Goal: Task Accomplishment & Management: Use online tool/utility

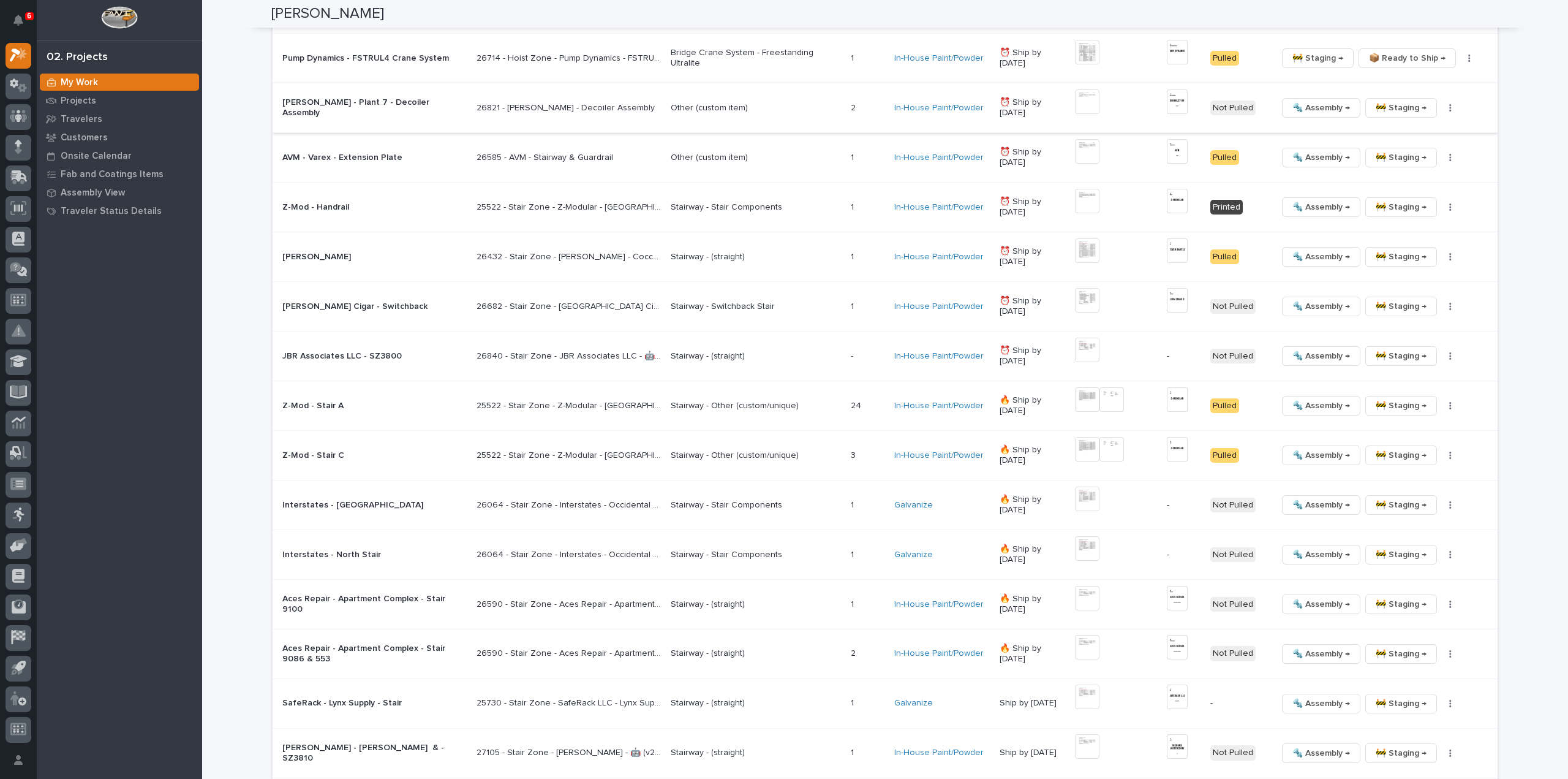
scroll to position [1474, 0]
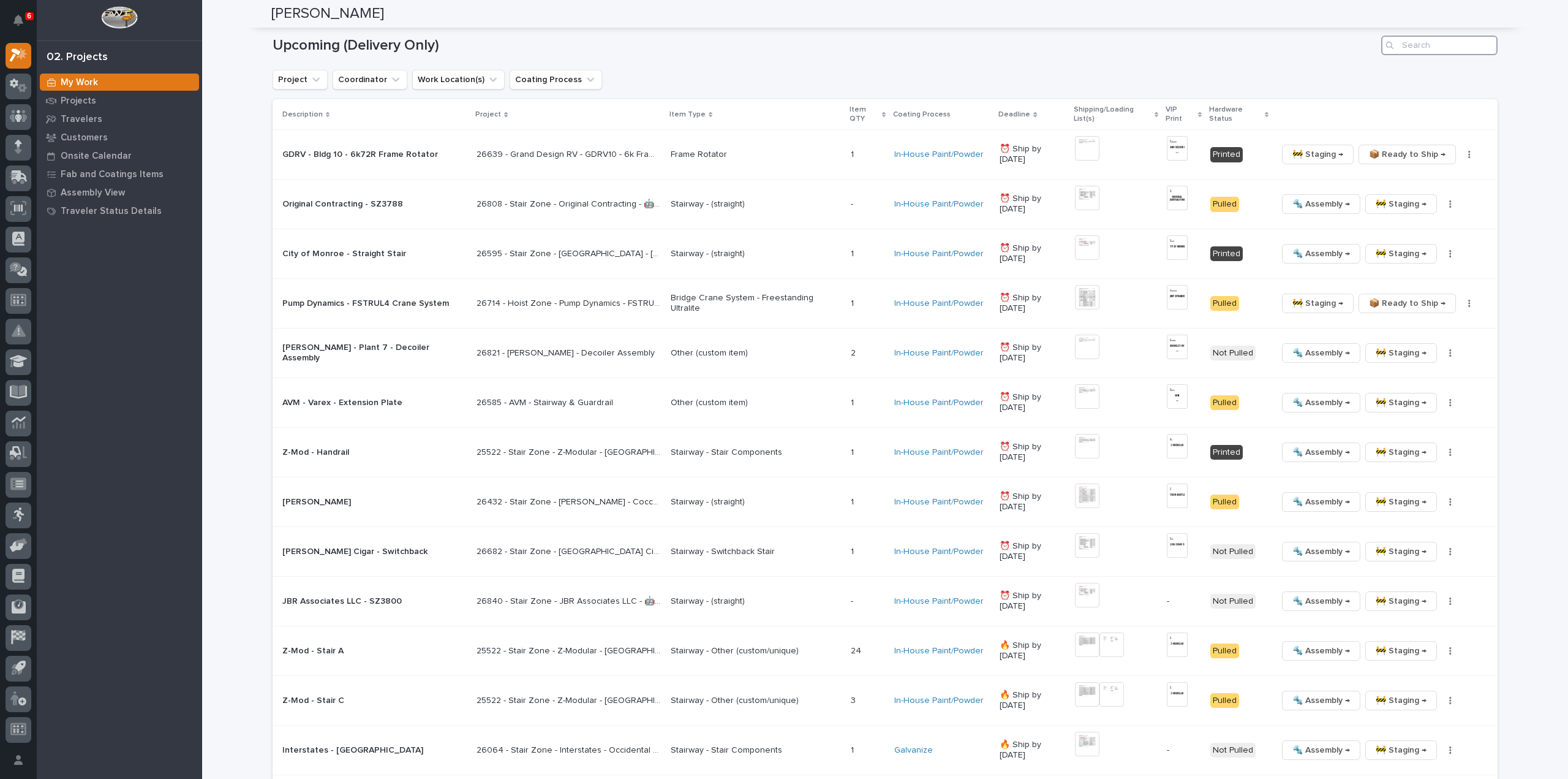
click at [1436, 38] on input "Search" at bounding box center [1439, 46] width 116 height 20
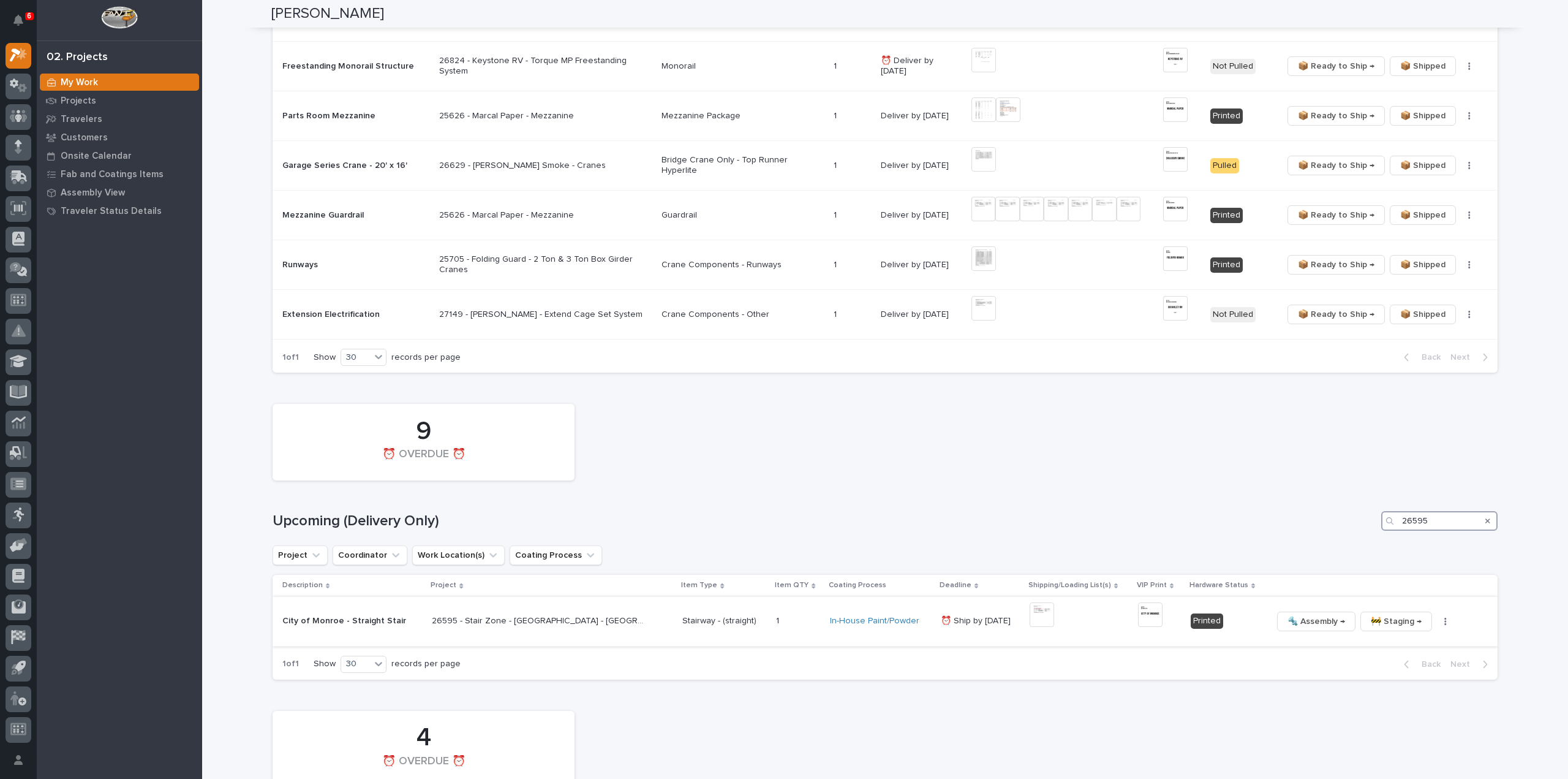
scroll to position [1244, 0]
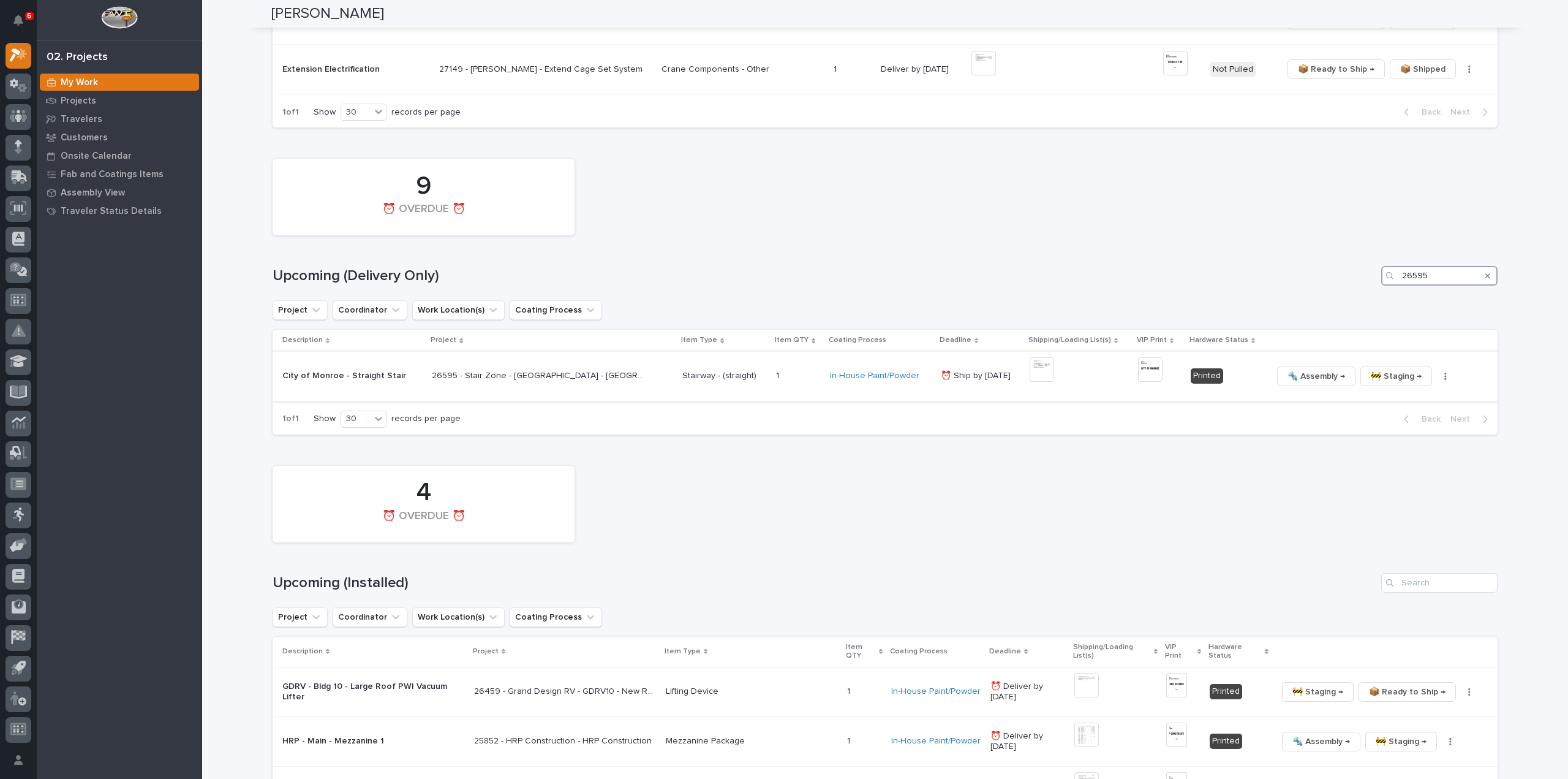
type input "26595"
click at [1438, 372] on button "button" at bounding box center [1446, 377] width 17 height 9
click at [1394, 452] on span "🔩 Hardware" at bounding box center [1383, 459] width 51 height 14
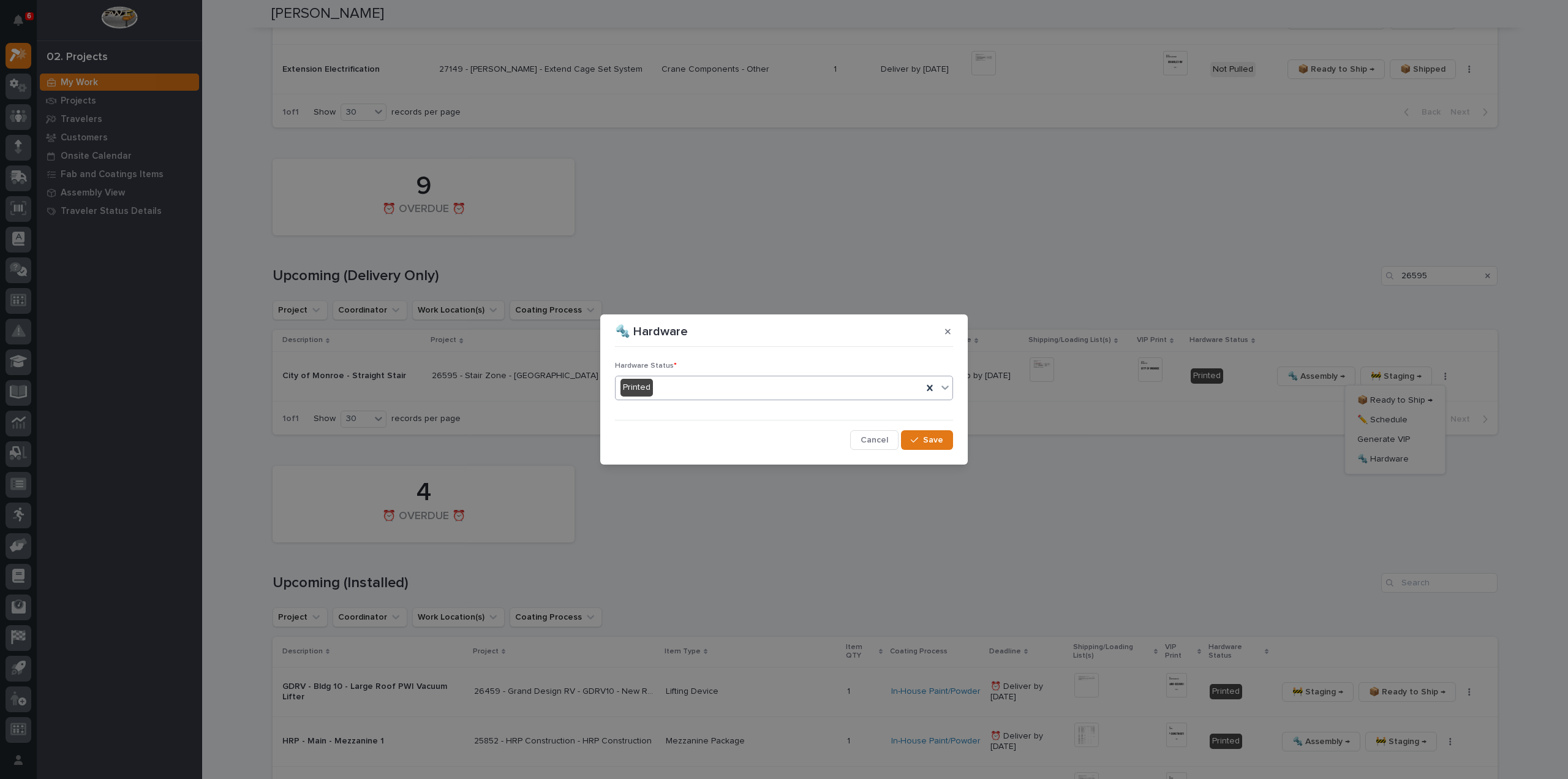
click at [702, 388] on div "Printed" at bounding box center [769, 388] width 307 height 20
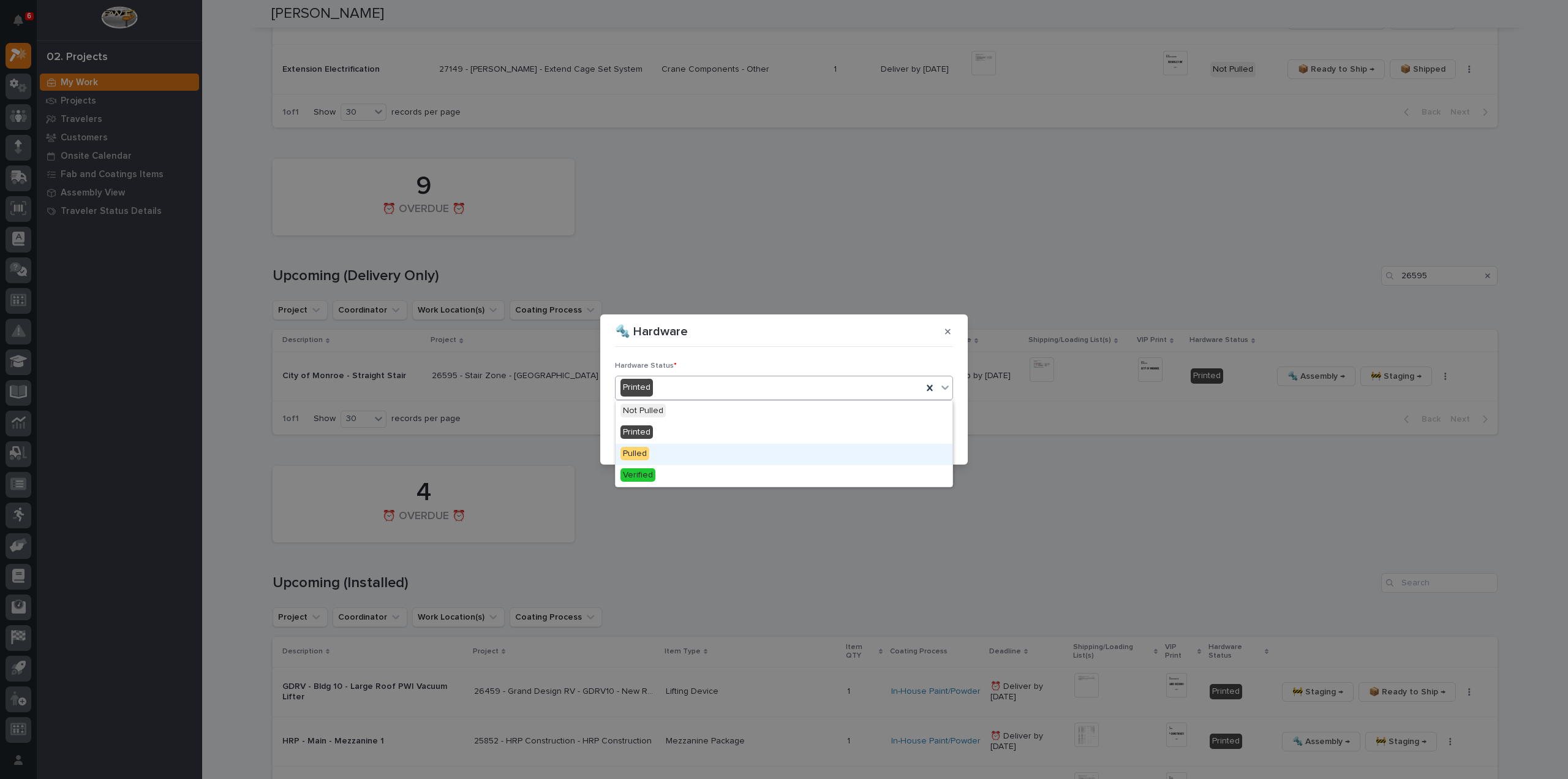
click at [673, 454] on div "Pulled" at bounding box center [784, 454] width 337 height 22
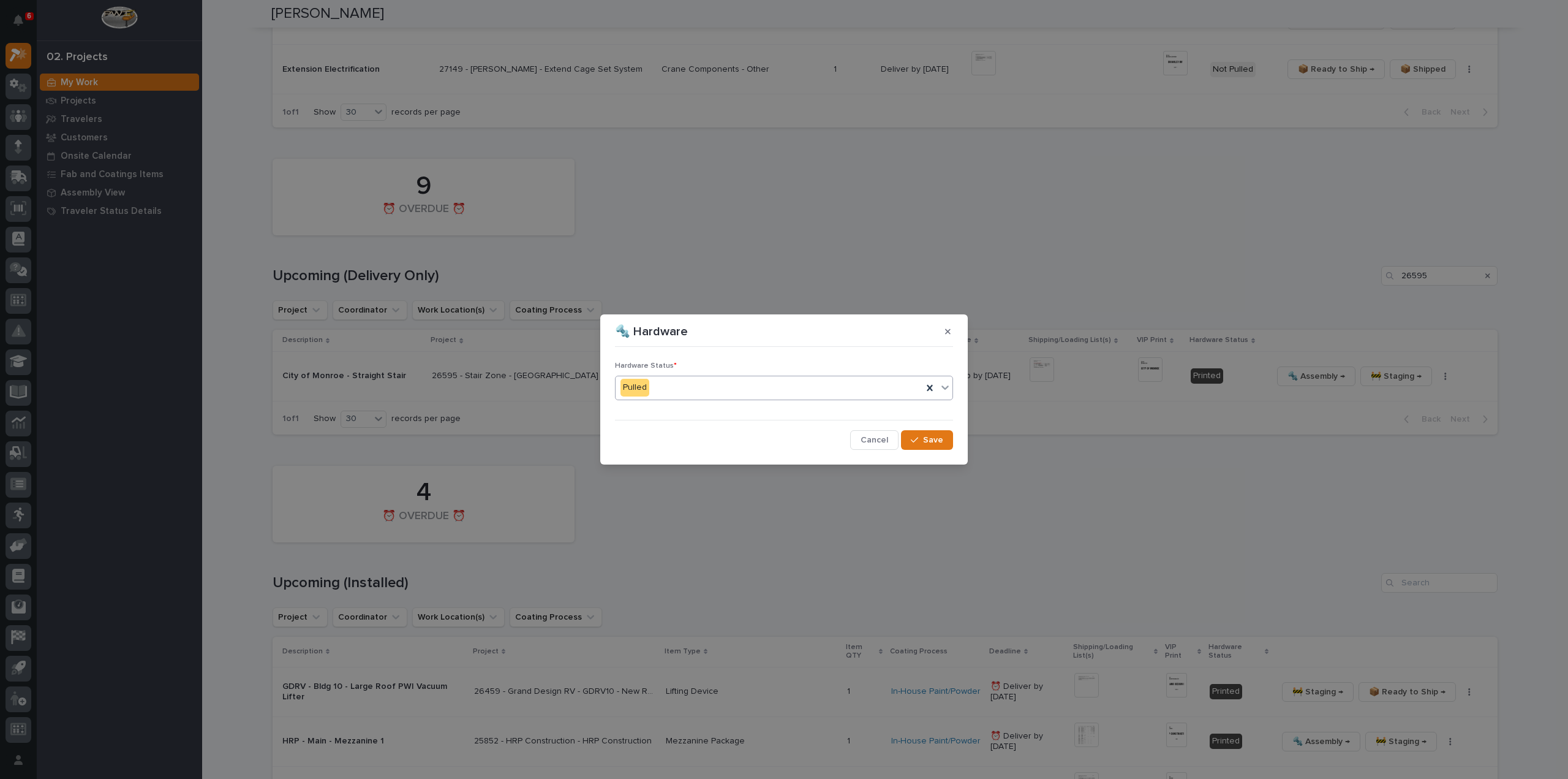
click at [917, 440] on icon "button" at bounding box center [914, 440] width 7 height 9
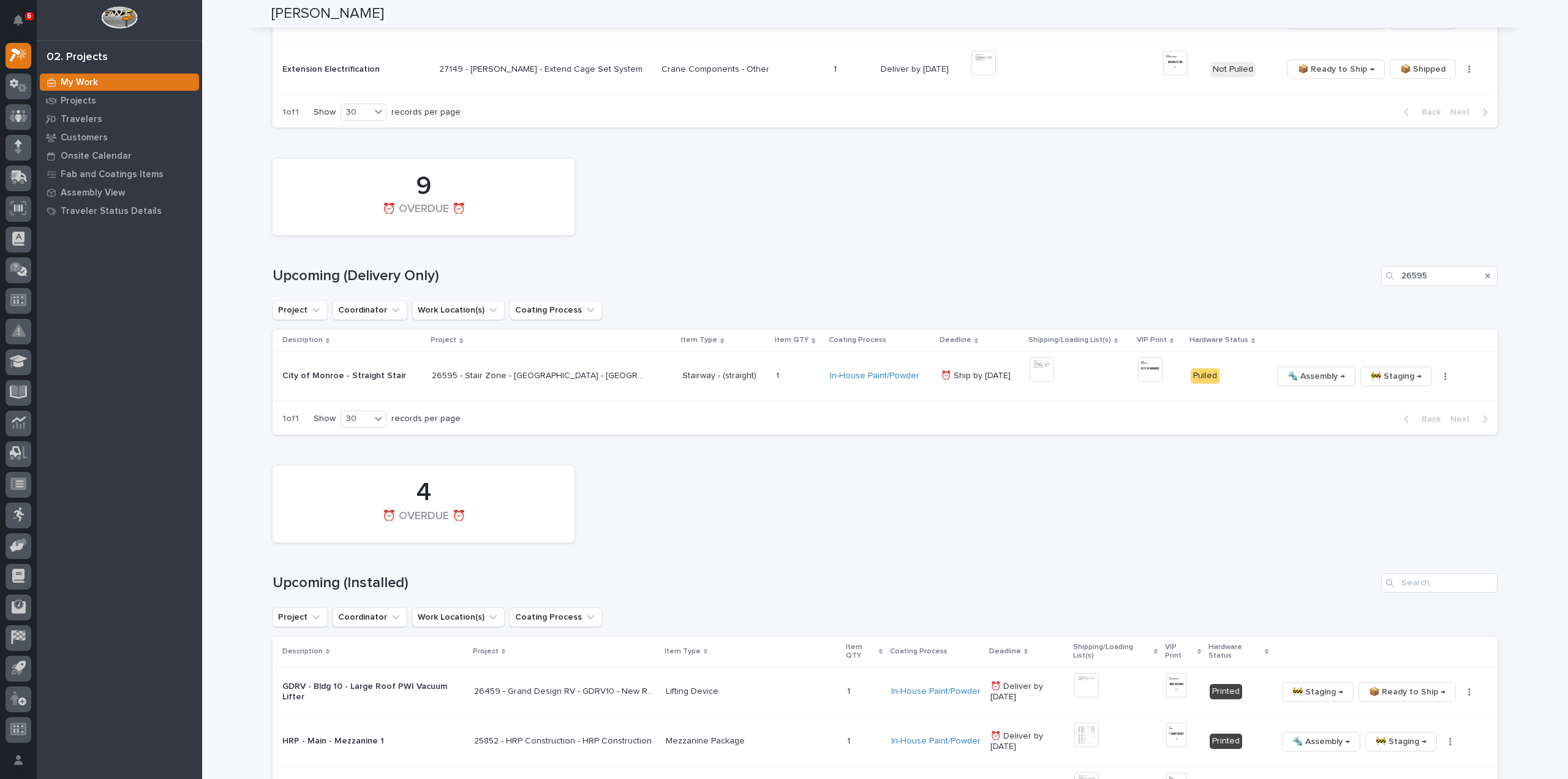
click at [1485, 274] on icon "Search" at bounding box center [1487, 276] width 4 height 4
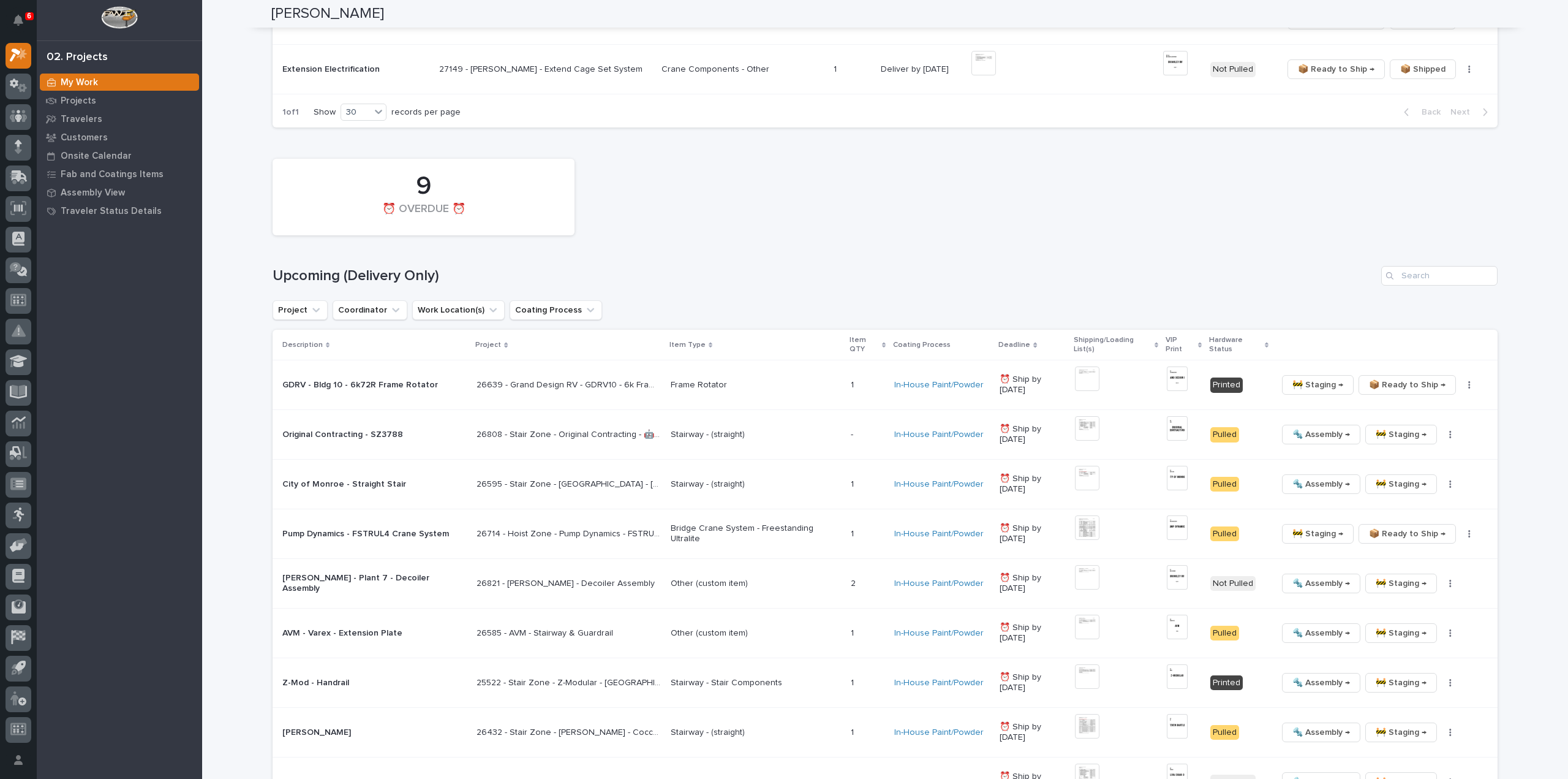
scroll to position [1965, 0]
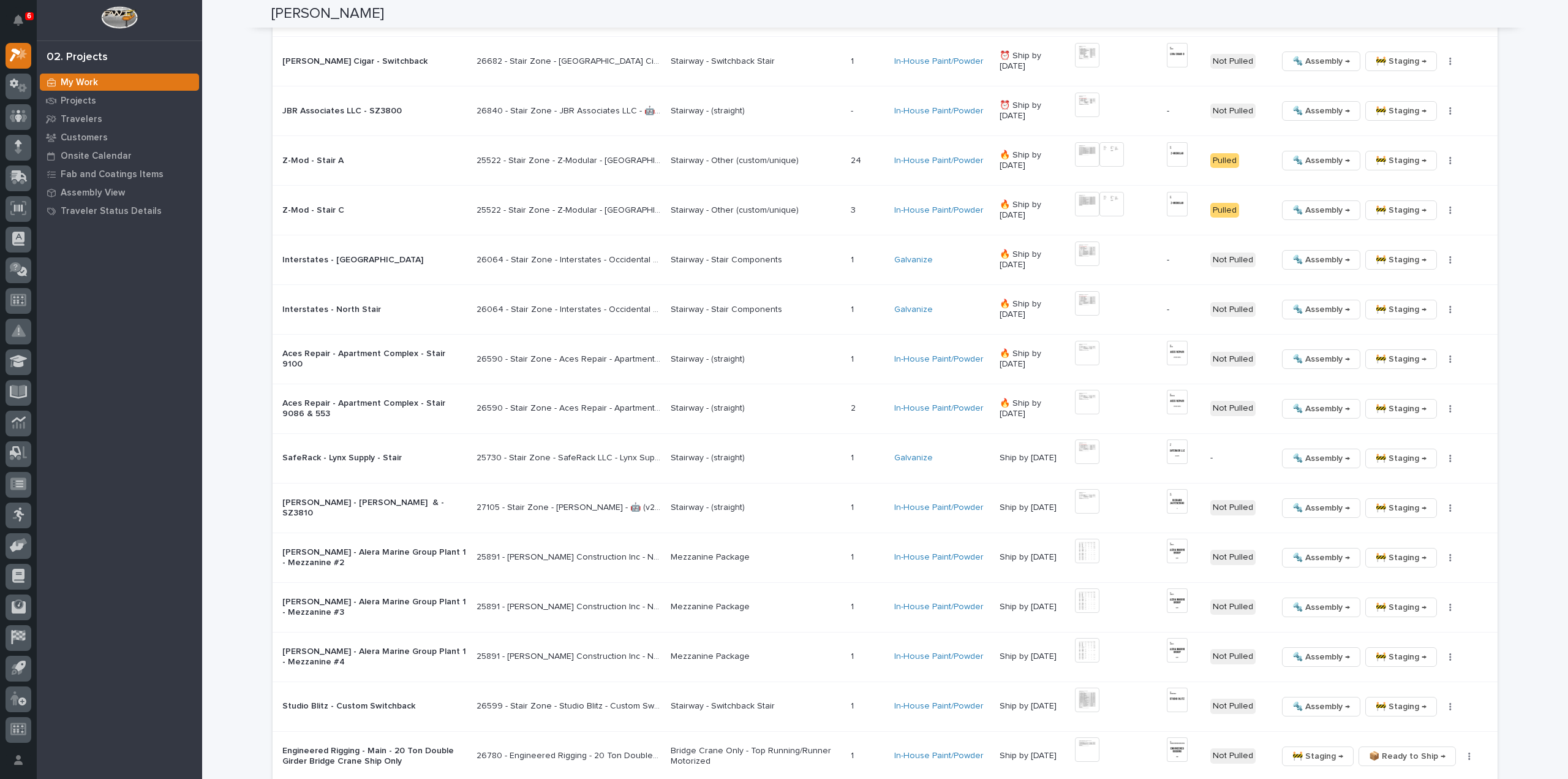
click at [135, 425] on div "My Work Projects Travelers Customers Onsite Calendar Fab and Coatings Items Ass…" at bounding box center [120, 425] width 165 height 706
